Goal: Navigation & Orientation: Find specific page/section

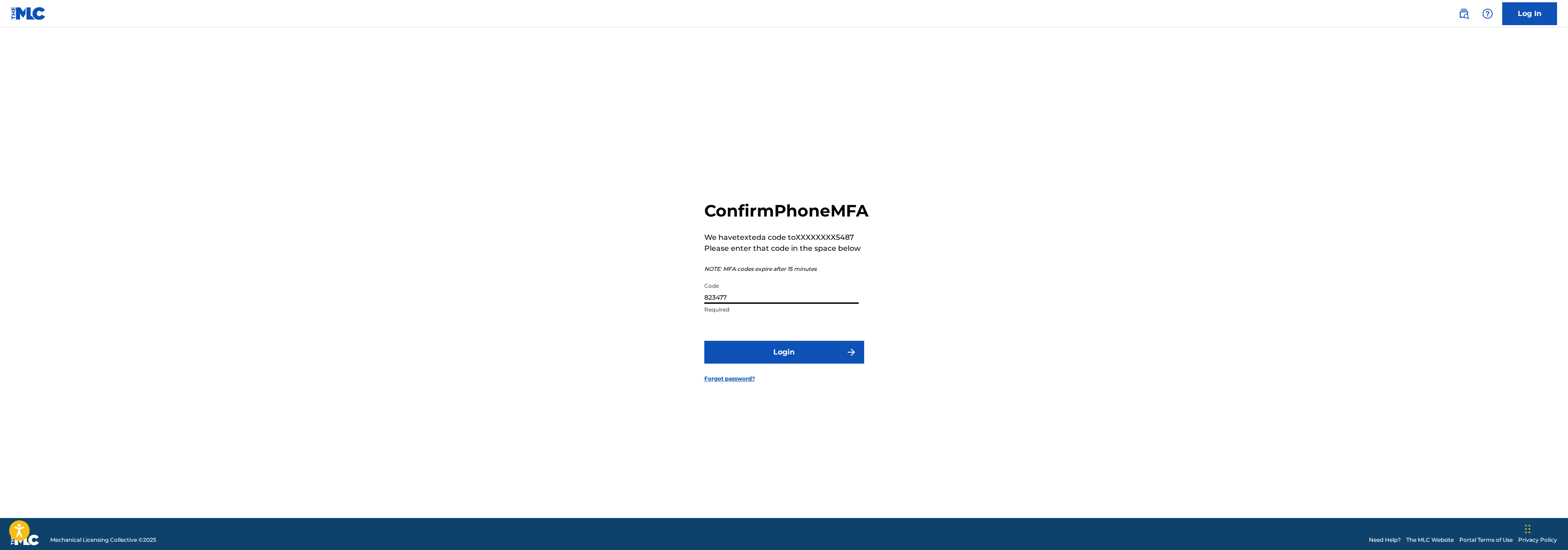
click at [711, 304] on input "823477" at bounding box center [782, 291] width 155 height 26
click at [729, 304] on input "823477" at bounding box center [782, 291] width 155 height 26
type input "283477"
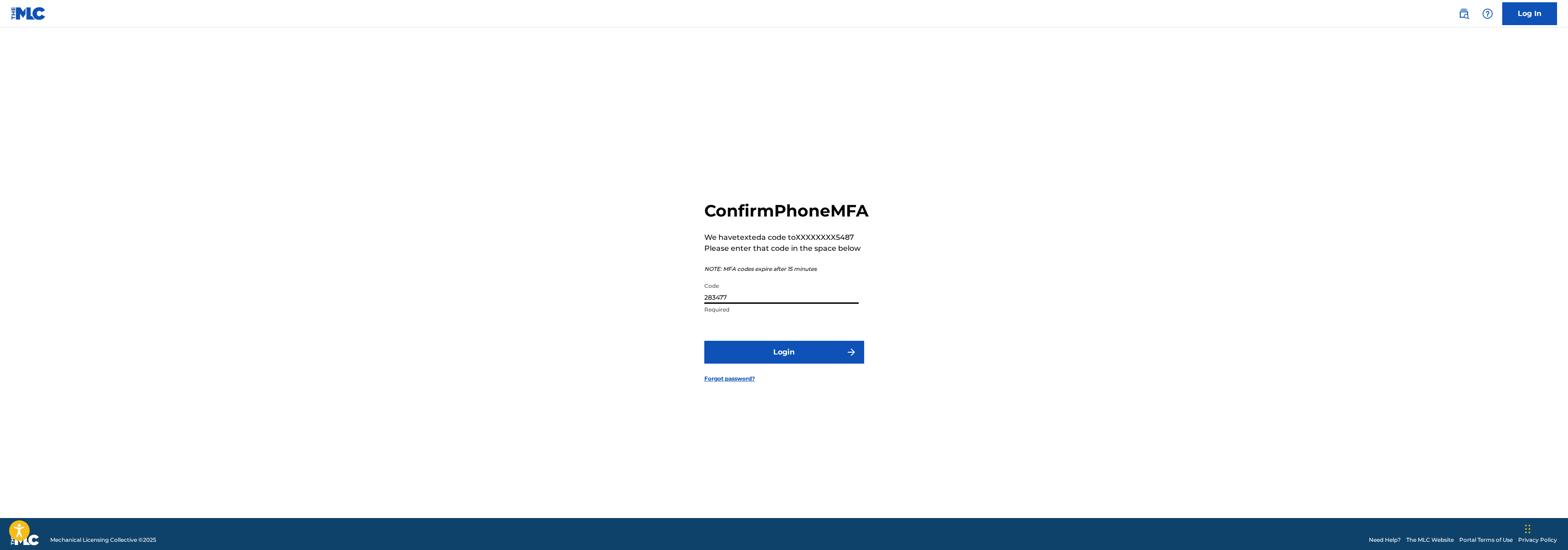
click at [704, 341] on button "Login" at bounding box center [784, 353] width 160 height 23
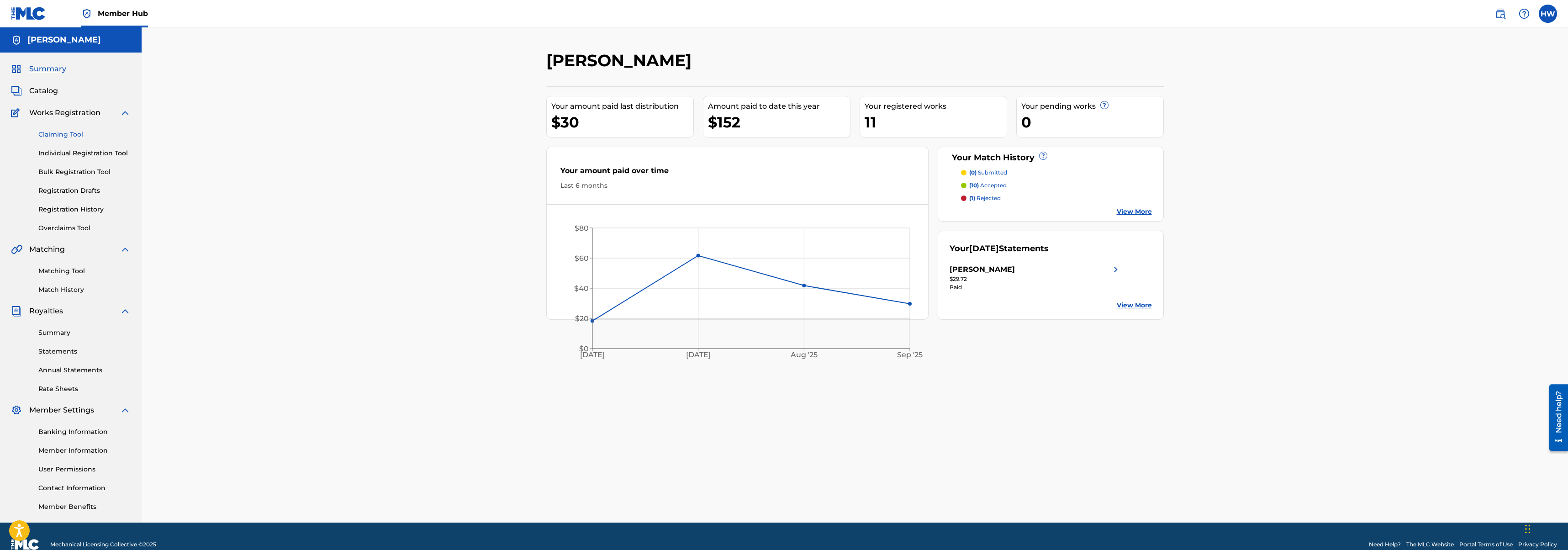
click at [79, 133] on link "Claiming Tool" at bounding box center [85, 135] width 93 height 10
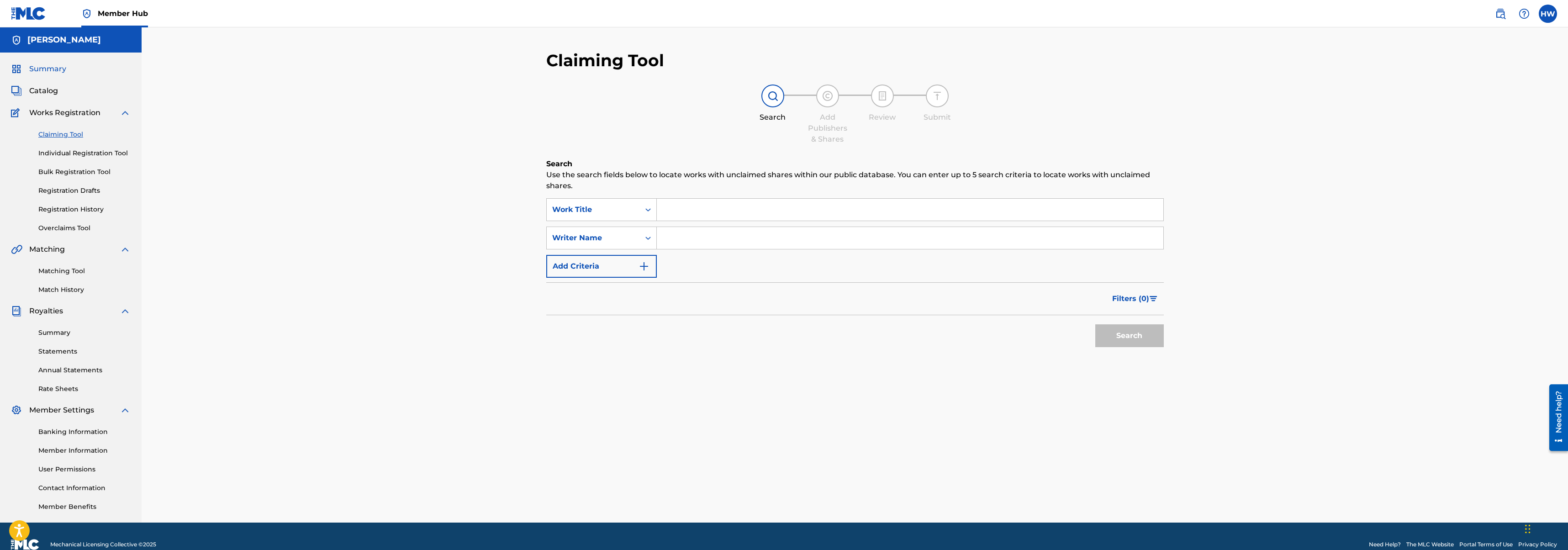
click at [40, 70] on span "Summary" at bounding box center [47, 69] width 37 height 11
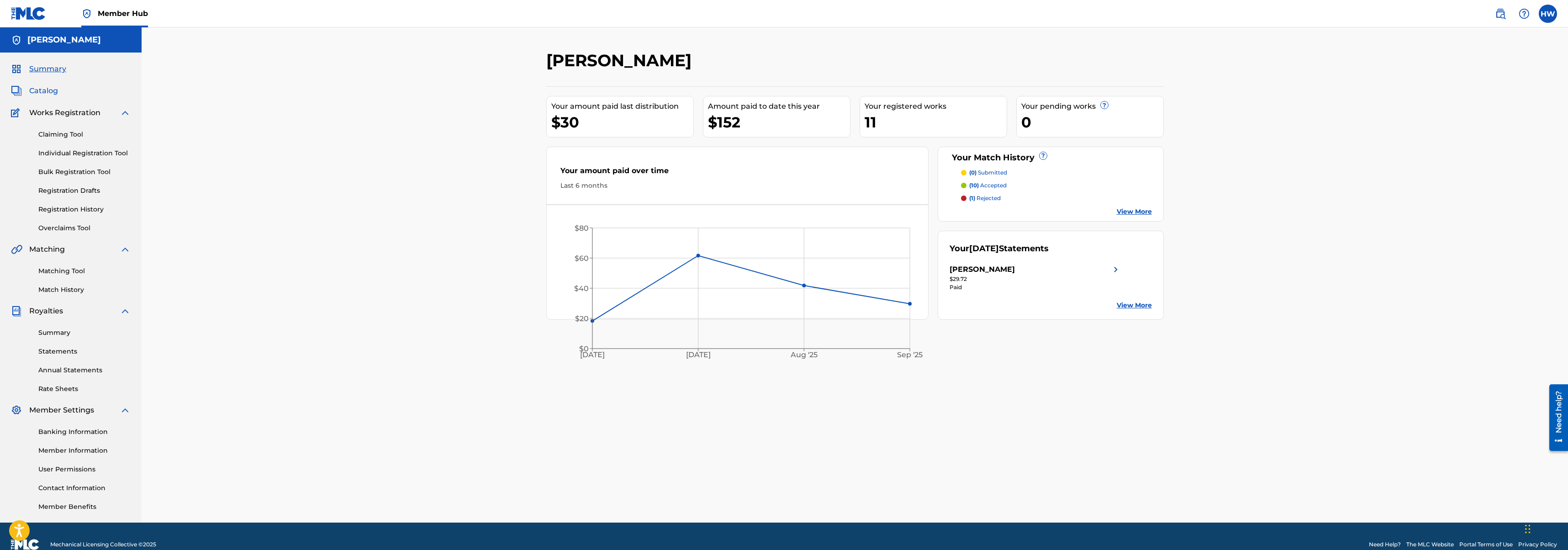
click at [38, 94] on span "Catalog" at bounding box center [43, 91] width 29 height 11
